Goal: Register for event/course: Sign up to attend an event or enroll in a course

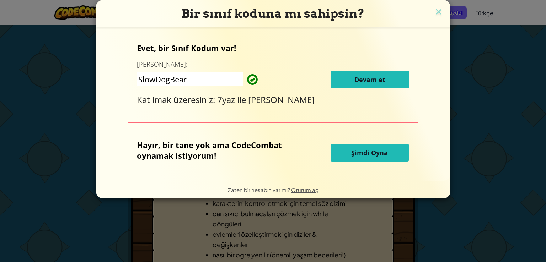
click at [378, 78] on span "Devam et" at bounding box center [370, 79] width 31 height 9
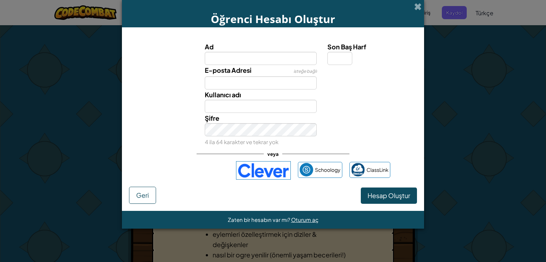
click at [228, 65] on label "E-posta Adresi" at bounding box center [228, 70] width 47 height 10
click at [228, 76] on input "E-posta Adresi" at bounding box center [261, 82] width 112 height 13
click at [228, 56] on input "Ad" at bounding box center [261, 58] width 112 height 13
type input "burhan"
type input "Burhan"
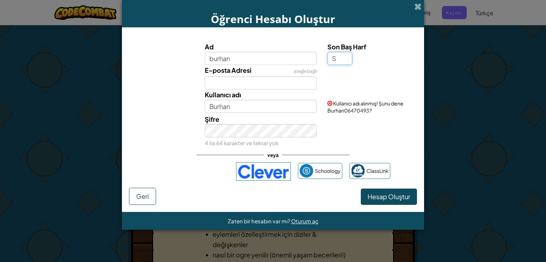
type input "S"
click at [263, 89] on div "Ad burhan Son Baş Harf S E-posta Adresi isteğe bağlı Kullanıcı adı BurhanS Kull…" at bounding box center [273, 95] width 285 height 106
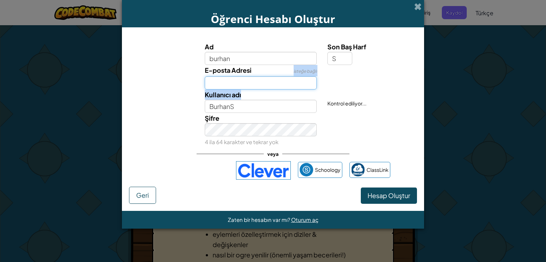
click at [263, 81] on input "E-posta Adresi" at bounding box center [261, 82] width 112 height 13
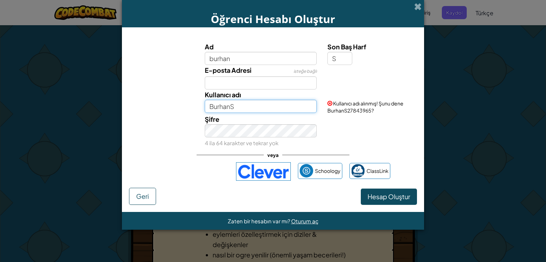
click at [238, 110] on input "BurhanS" at bounding box center [261, 106] width 112 height 13
type input "BurhanS123"
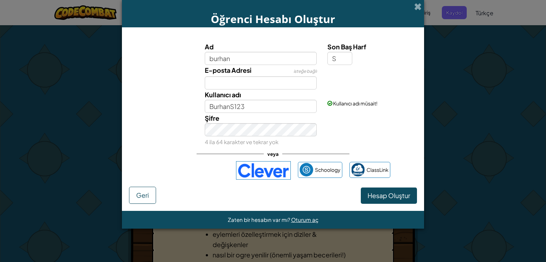
click at [293, 147] on div "veya" at bounding box center [273, 154] width 153 height 15
click at [387, 199] on span "Hesap Oluştur" at bounding box center [389, 196] width 43 height 8
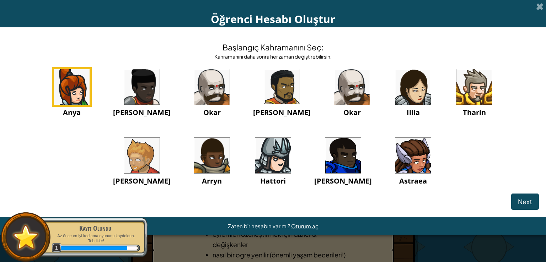
click at [457, 92] on img at bounding box center [475, 87] width 36 height 36
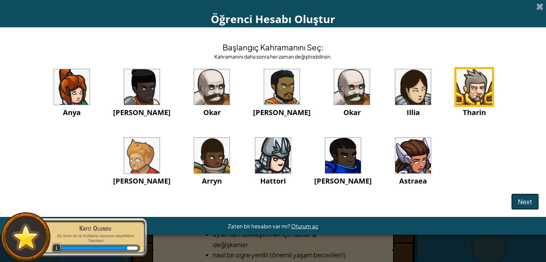
click at [524, 200] on span "Next" at bounding box center [525, 202] width 14 height 8
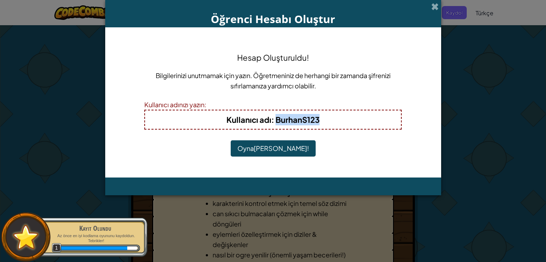
drag, startPoint x: 321, startPoint y: 117, endPoint x: 275, endPoint y: 116, distance: 45.9
click at [275, 116] on h4 "Kullanıcı adı : BurhanS123" at bounding box center [273, 119] width 242 height 11
copy b "BurhanS123"
click at [275, 145] on button "Oynamaya Başla!" at bounding box center [273, 148] width 85 height 16
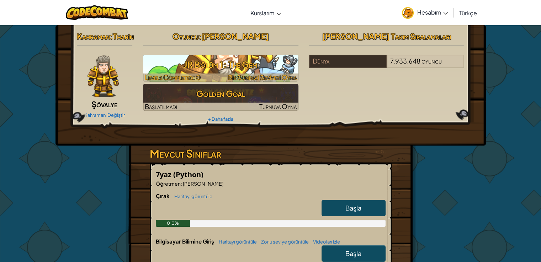
click at [223, 71] on h3 "JR Bölüm 1: The Gem" at bounding box center [220, 65] width 155 height 16
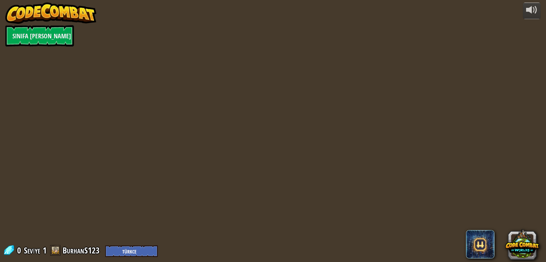
select select "tr"
click at [230, 67] on div "powered by Sınıfa Geri Dön 0 Seviye 1 BurhanS123 English ([GEOGRAPHIC_DATA]) En…" at bounding box center [273, 131] width 546 height 262
select select "tr"
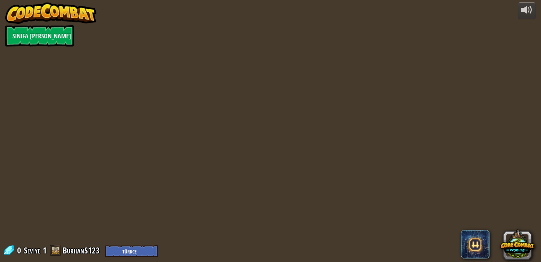
select select "tr"
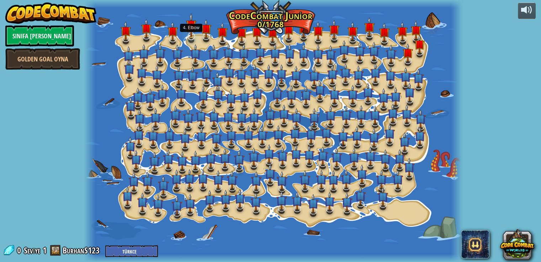
select select "tr"
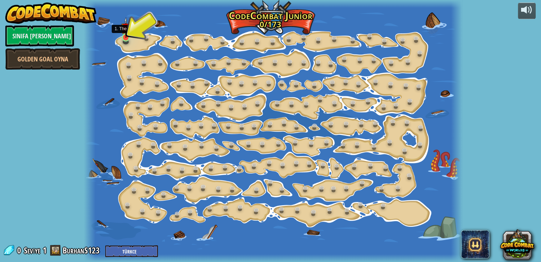
click at [125, 37] on img at bounding box center [125, 27] width 9 height 21
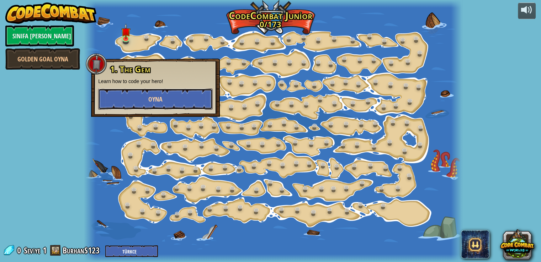
click at [150, 105] on button "Oyna" at bounding box center [155, 99] width 115 height 21
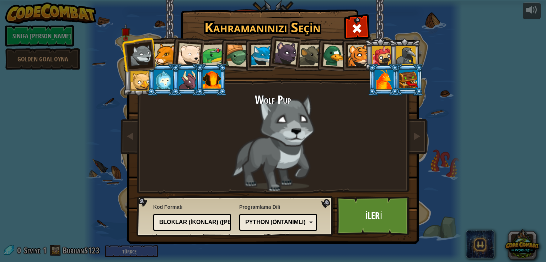
click at [160, 56] on div at bounding box center [165, 55] width 22 height 22
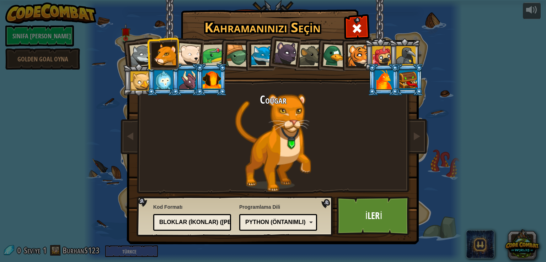
click at [223, 226] on div "Bloklar (ikonlar) ([PERSON_NAME])" at bounding box center [192, 222] width 69 height 11
click at [214, 222] on div "Metin kodu" at bounding box center [190, 223] width 62 height 8
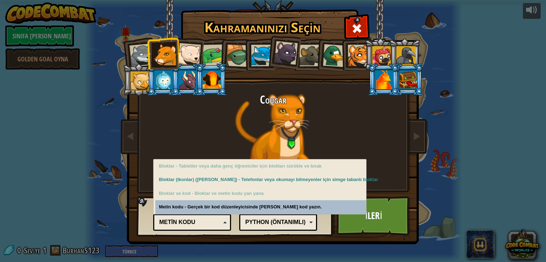
click at [203, 220] on div "Metin kodu" at bounding box center [190, 223] width 62 height 8
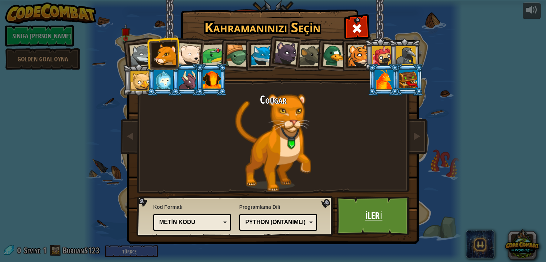
click at [354, 219] on link "İleri" at bounding box center [374, 216] width 74 height 39
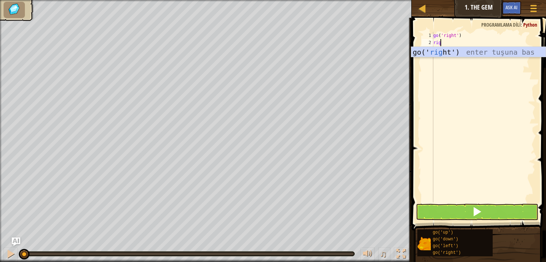
scroll to position [3, 0]
type textarea "right"
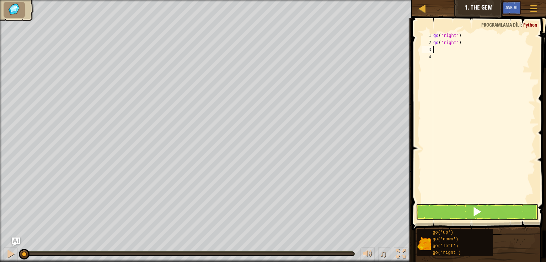
click at [451, 44] on div "go ( 'right' ) go ( 'right' )" at bounding box center [483, 124] width 103 height 185
click at [449, 43] on div "go ( 'right' ) go ( 'right' )" at bounding box center [483, 117] width 103 height 171
click at [444, 41] on div "go ( 'right' ) go ( 'right' )" at bounding box center [483, 124] width 103 height 185
click at [448, 42] on div "go ( 'right' ) go ( 'right' )" at bounding box center [483, 124] width 103 height 185
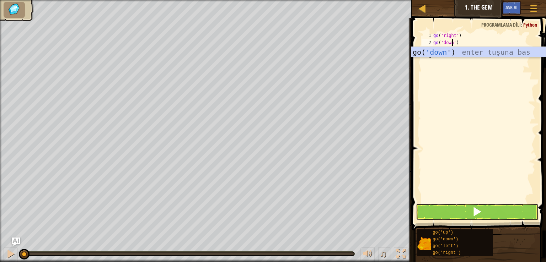
scroll to position [3, 1]
click at [453, 50] on div "go( 'down ') enter tuşuna bas" at bounding box center [478, 63] width 134 height 32
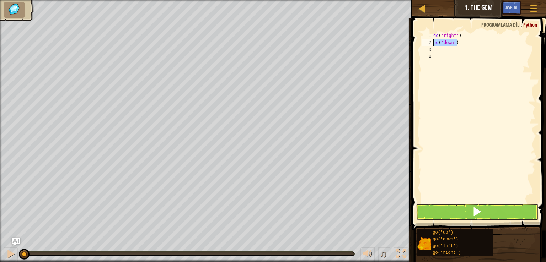
drag, startPoint x: 467, startPoint y: 46, endPoint x: 434, endPoint y: 43, distance: 32.5
click at [434, 43] on div "go ( 'right' ) go ( 'down' )" at bounding box center [483, 124] width 103 height 185
drag, startPoint x: 462, startPoint y: 36, endPoint x: 417, endPoint y: 30, distance: 45.9
click at [417, 30] on div "go('down') 1 2 3 4 go ( 'right' ) go ( 'down' ) ההההההההההההההההההההההההההההההה…" at bounding box center [478, 138] width 137 height 234
type textarea "go('right')"
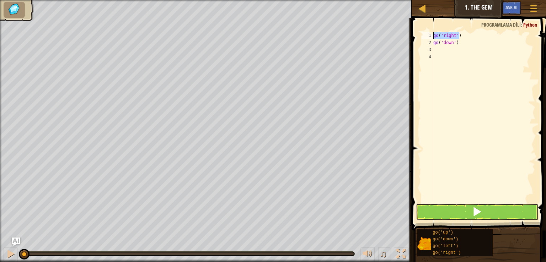
click at [441, 49] on div "go ( 'right' ) go ( 'down' )" at bounding box center [483, 124] width 103 height 185
paste textarea "go('right')"
type textarea "go('right')"
click at [480, 212] on span at bounding box center [477, 212] width 10 height 10
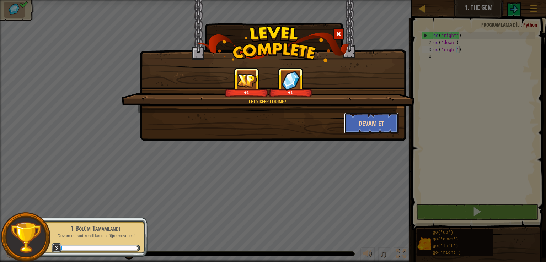
click at [371, 129] on button "Devam et" at bounding box center [371, 123] width 55 height 21
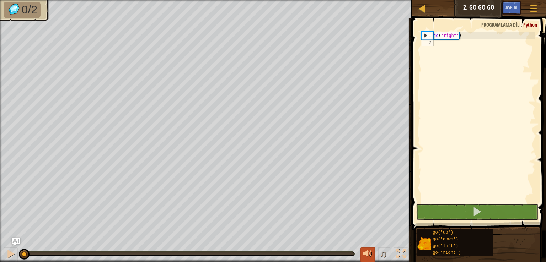
click at [363, 259] on button at bounding box center [368, 255] width 14 height 15
